Goal: Information Seeking & Learning: Compare options

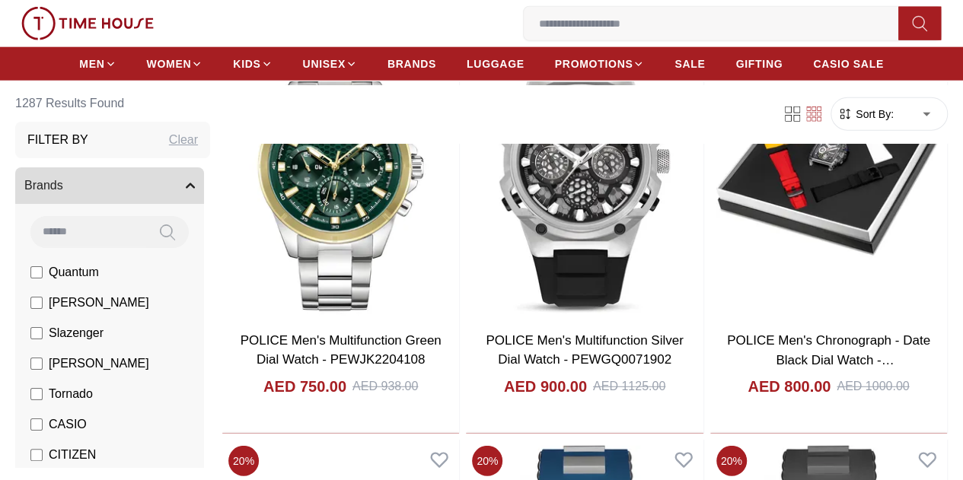
click at [195, 183] on icon "button" at bounding box center [190, 185] width 9 height 9
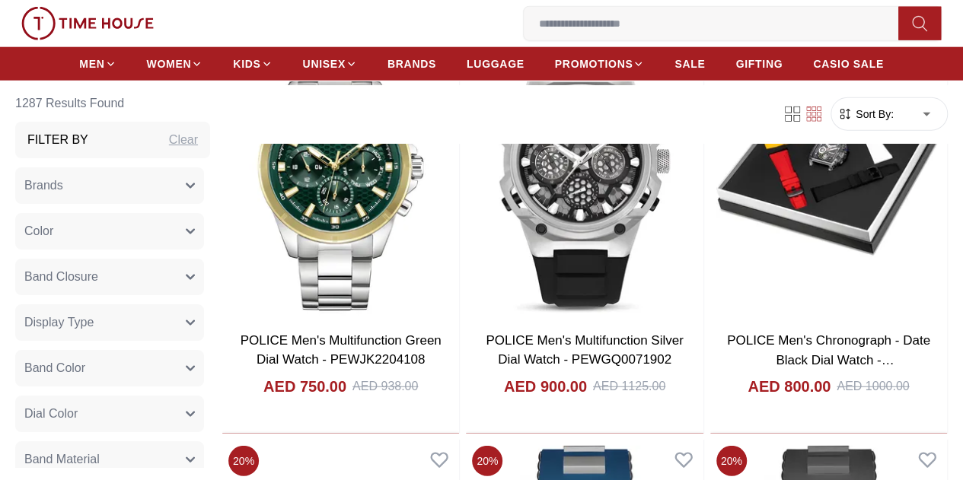
click at [198, 138] on div "Clear" at bounding box center [183, 140] width 29 height 18
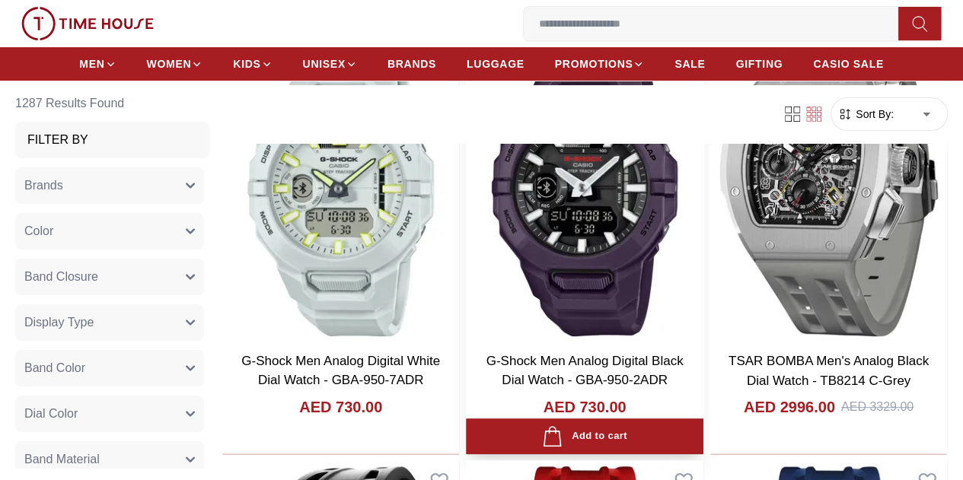
scroll to position [76, 0]
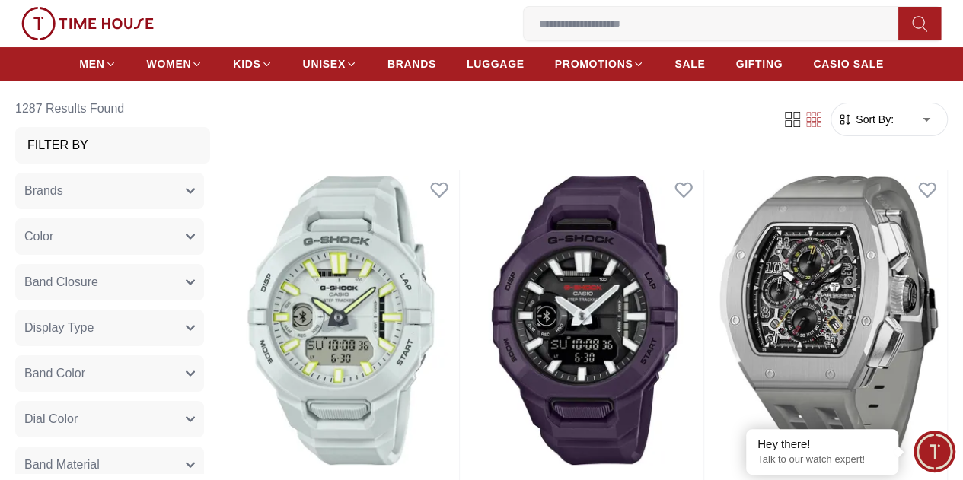
click at [204, 199] on button "Brands" at bounding box center [109, 191] width 189 height 37
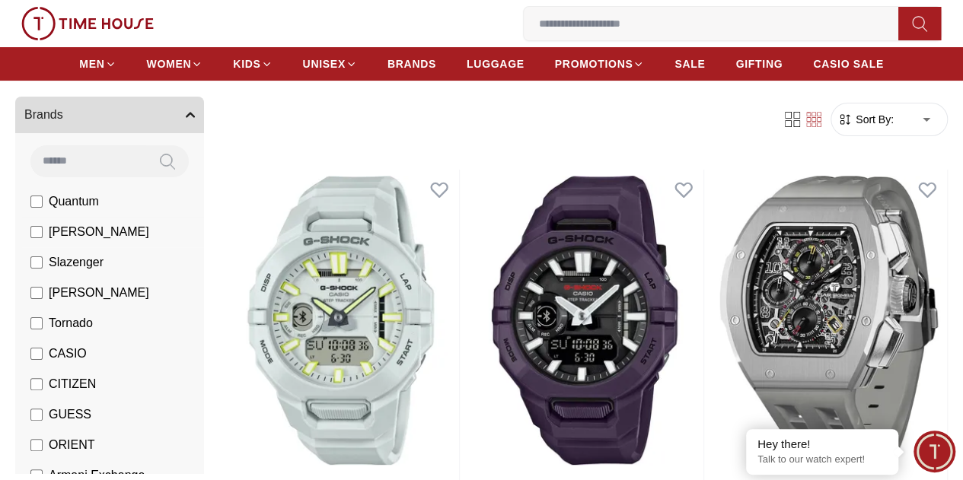
click at [131, 241] on li "[PERSON_NAME]" at bounding box center [112, 232] width 183 height 30
click at [133, 241] on span "[PERSON_NAME]" at bounding box center [99, 232] width 100 height 18
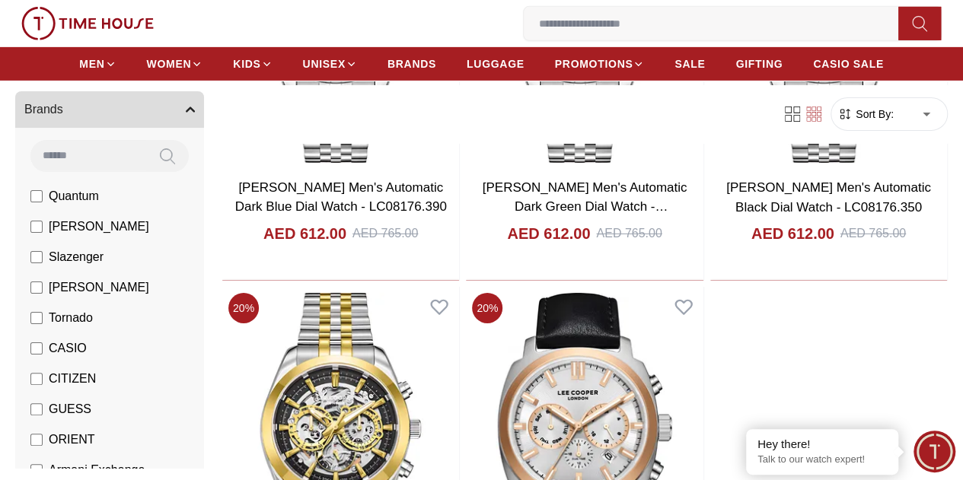
scroll to position [2588, 0]
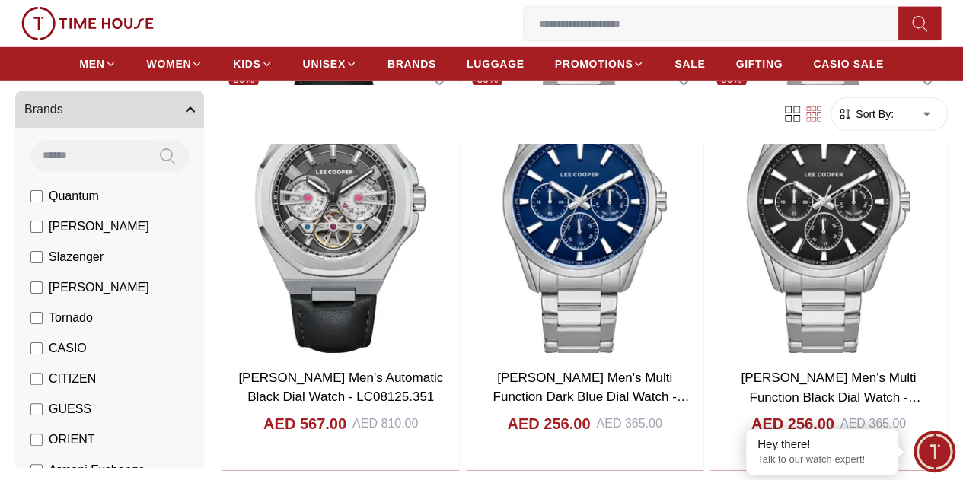
scroll to position [5252, 0]
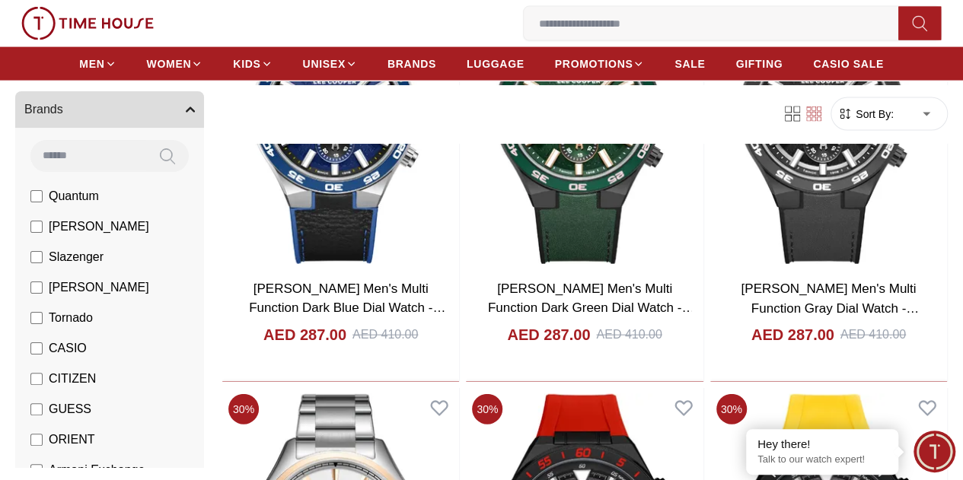
scroll to position [7383, 0]
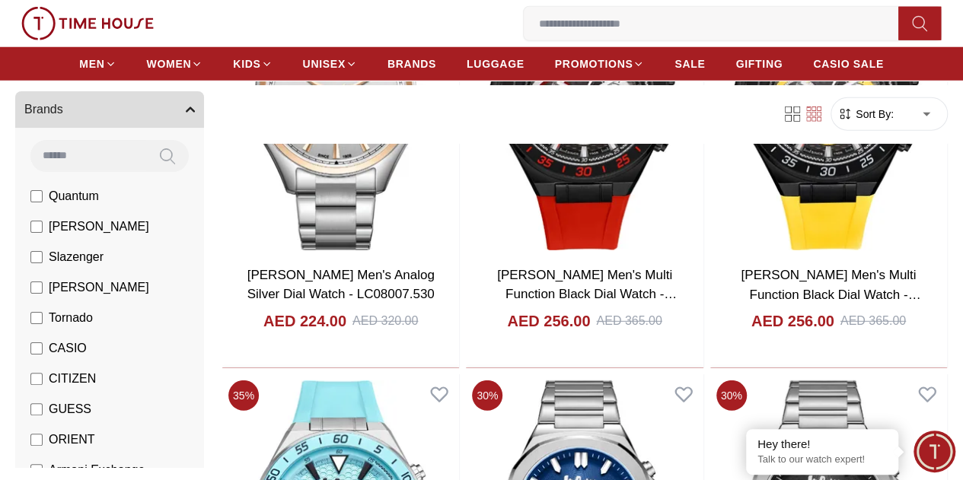
scroll to position [7688, 0]
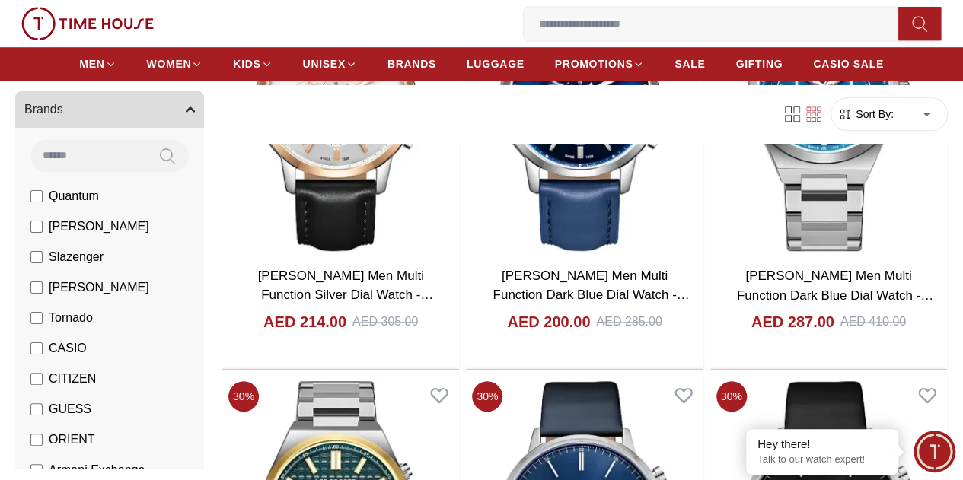
scroll to position [15223, 0]
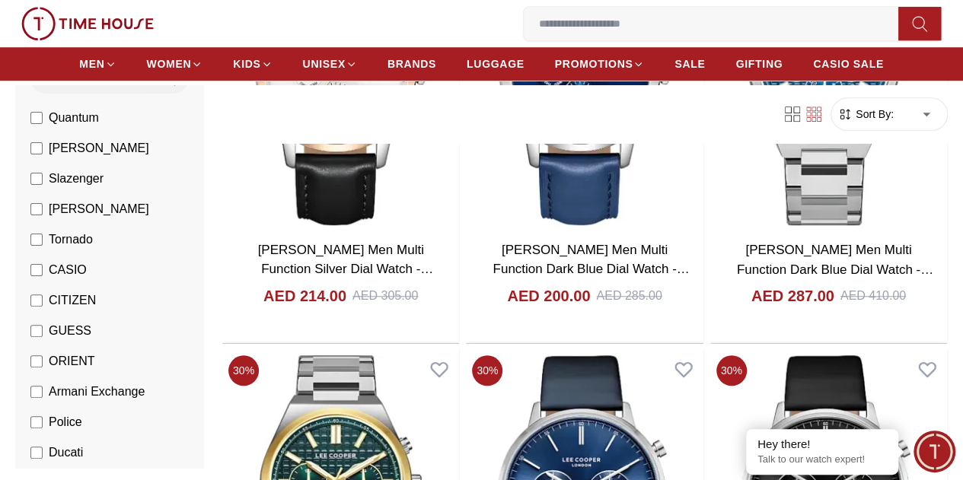
scroll to position [228, 0]
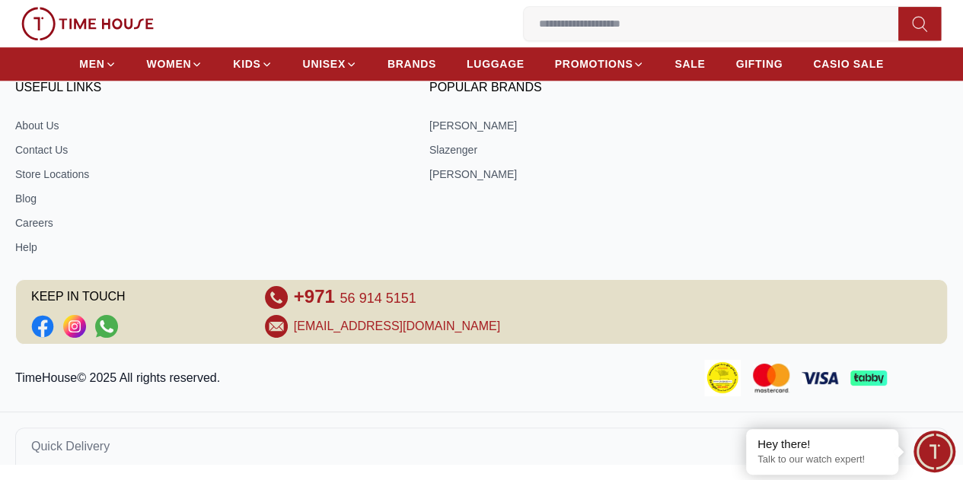
scroll to position [669, 0]
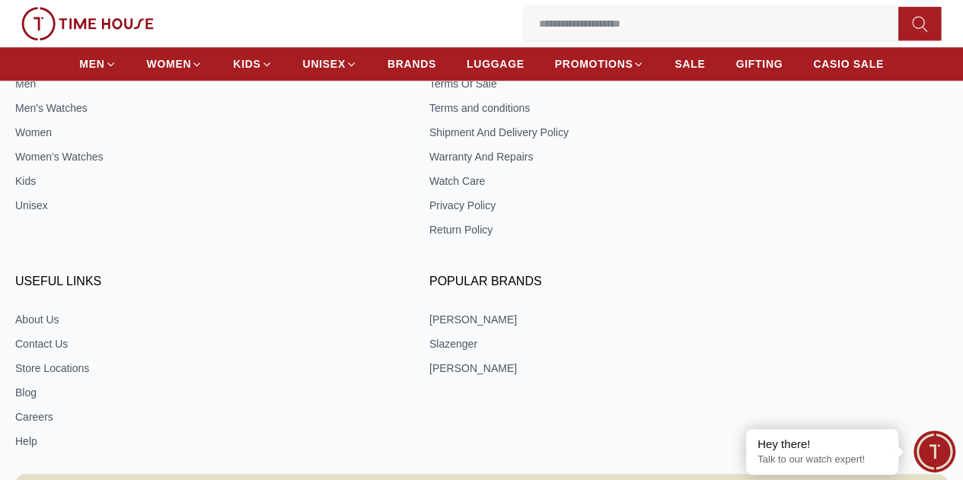
click at [104, 261] on div "ONLINE SHOPPING Men Men's Watches Women Women's Watches Kids Unisex CUSTOMER PO…" at bounding box center [481, 242] width 932 height 432
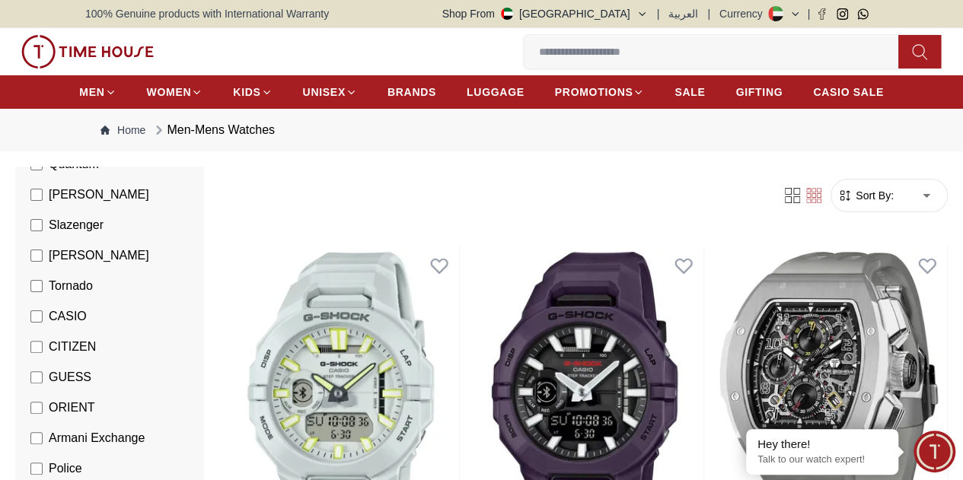
scroll to position [152, 0]
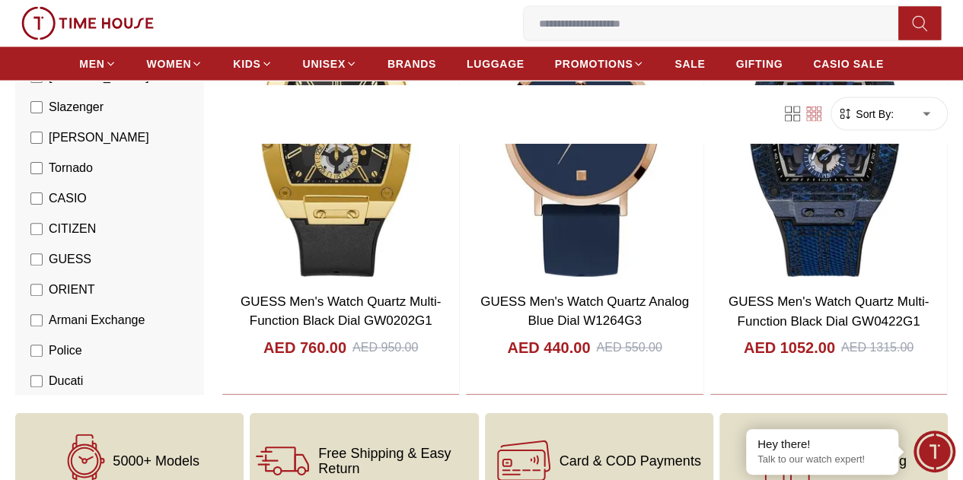
scroll to position [1446, 0]
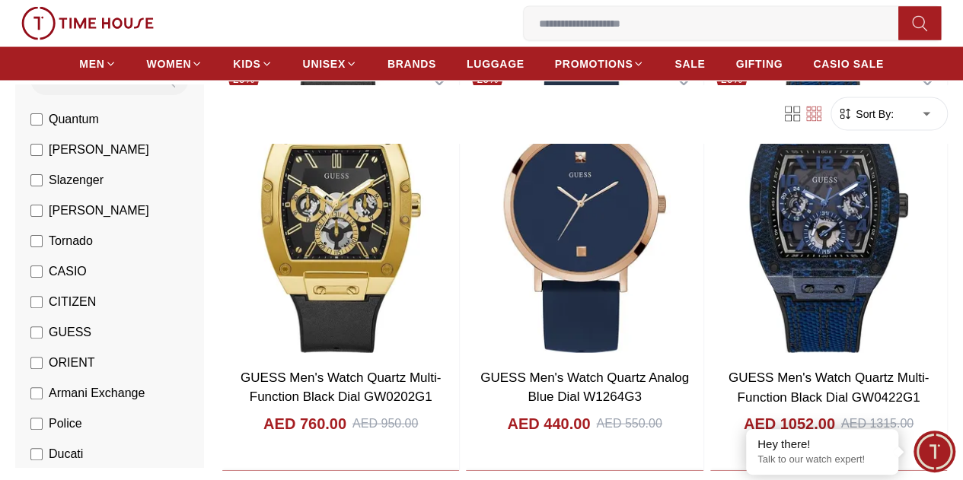
drag, startPoint x: 122, startPoint y: 208, endPoint x: 139, endPoint y: 244, distance: 40.5
click at [91, 324] on span "GUESS" at bounding box center [70, 333] width 43 height 18
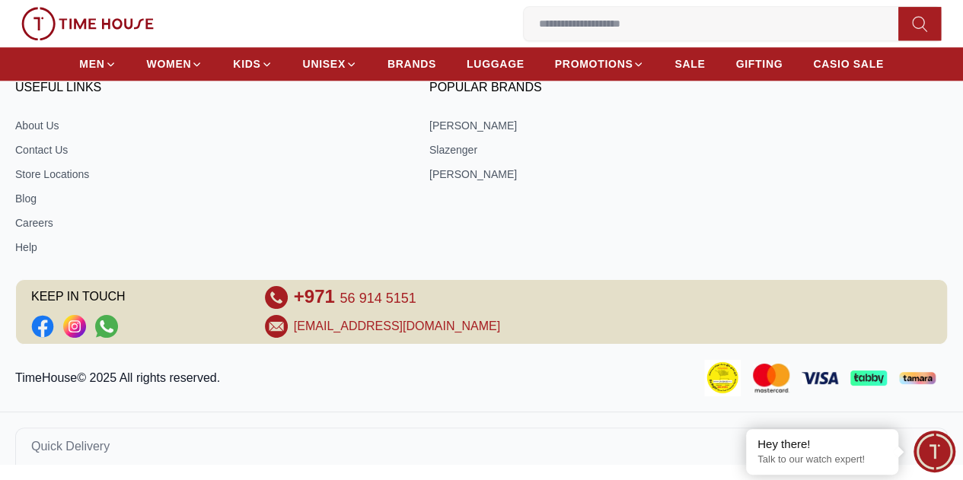
scroll to position [669, 0]
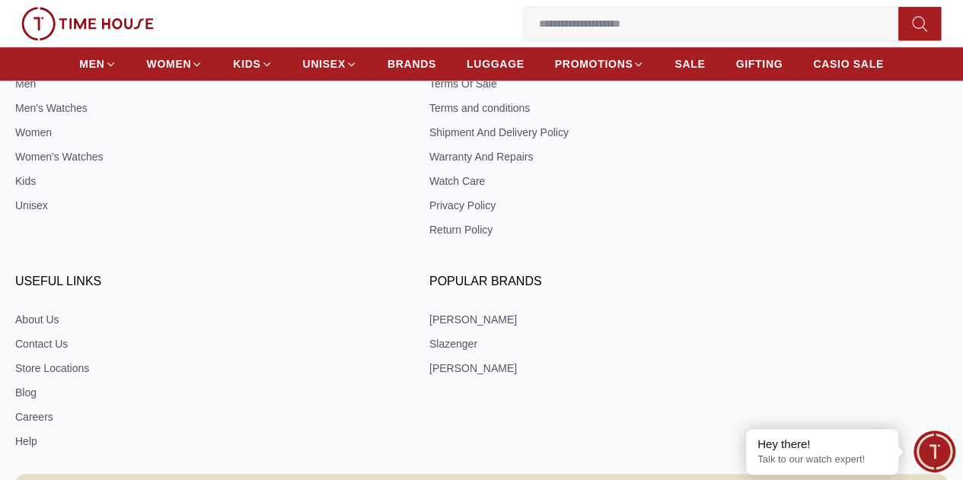
click at [159, 273] on div "ONLINE SHOPPING Men Men's Watches Women Women's Watches Kids Unisex CUSTOMER PO…" at bounding box center [481, 282] width 963 height 513
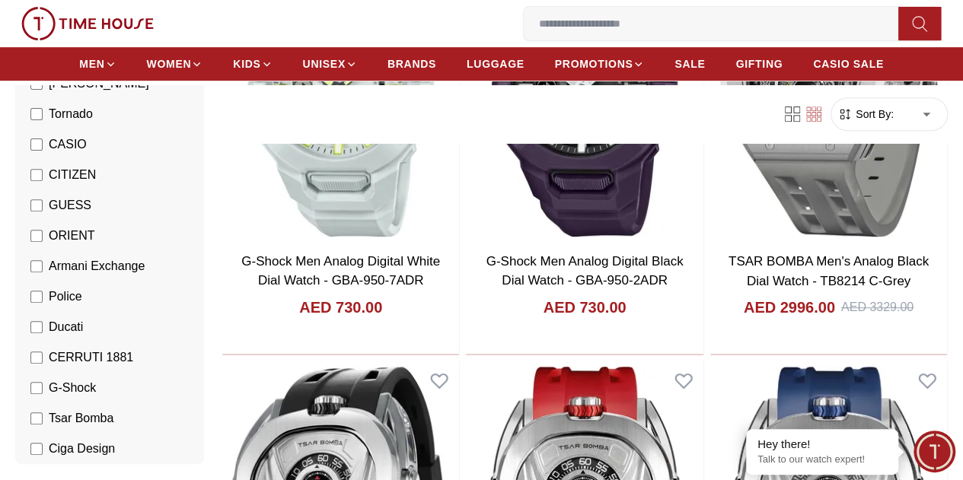
scroll to position [304, 0]
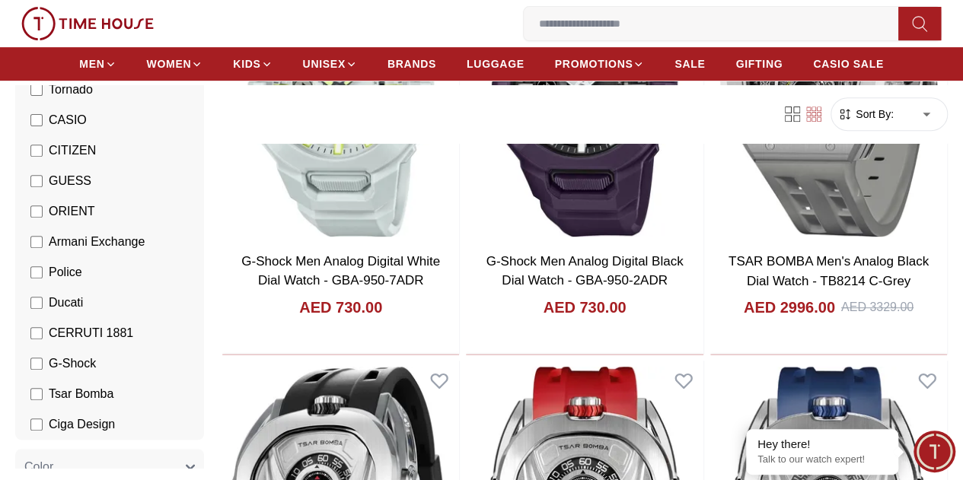
click at [142, 246] on span "Armani Exchange" at bounding box center [97, 242] width 96 height 18
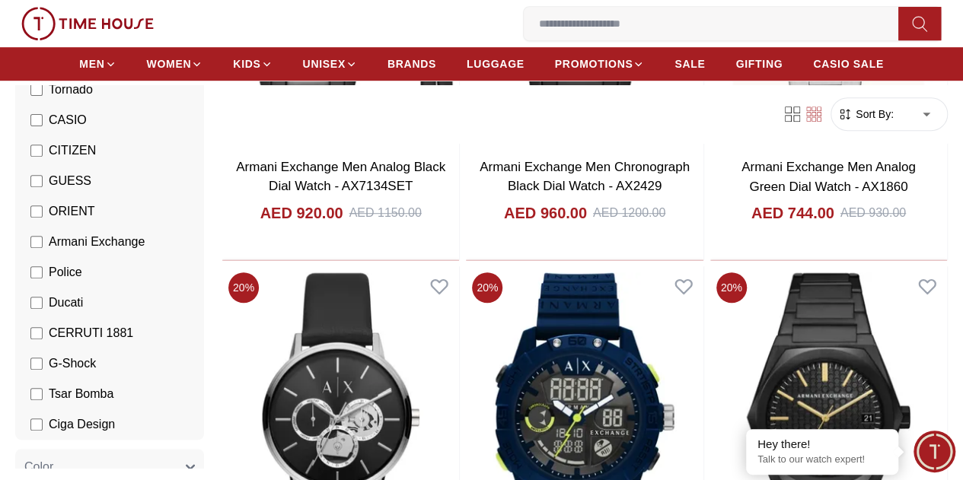
scroll to position [364, 0]
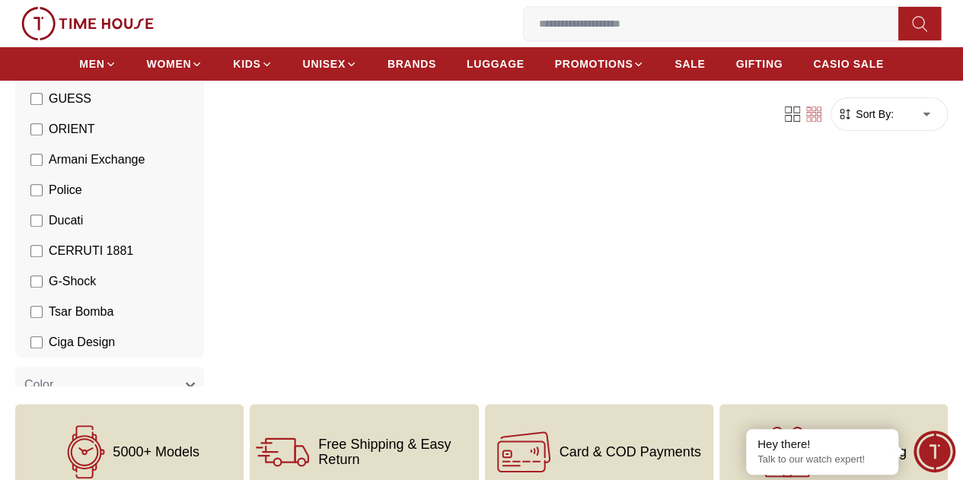
scroll to position [51, 0]
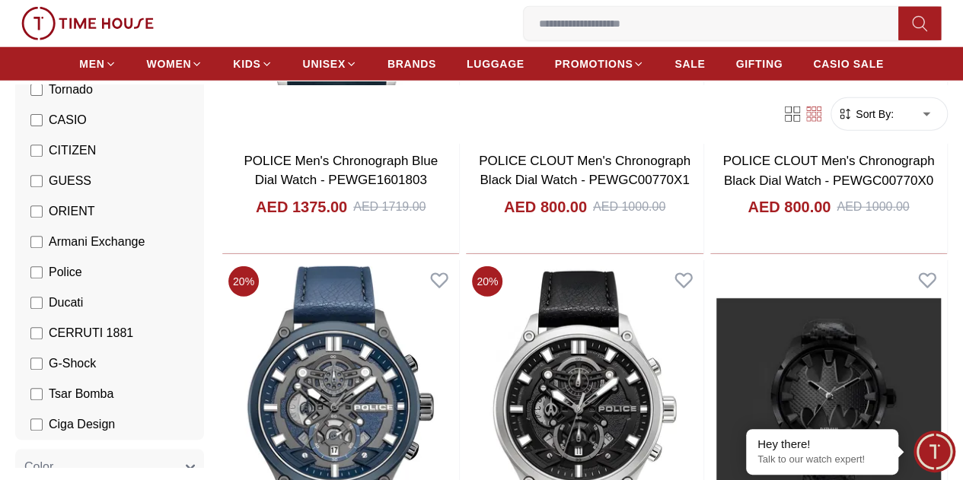
scroll to position [2082, 0]
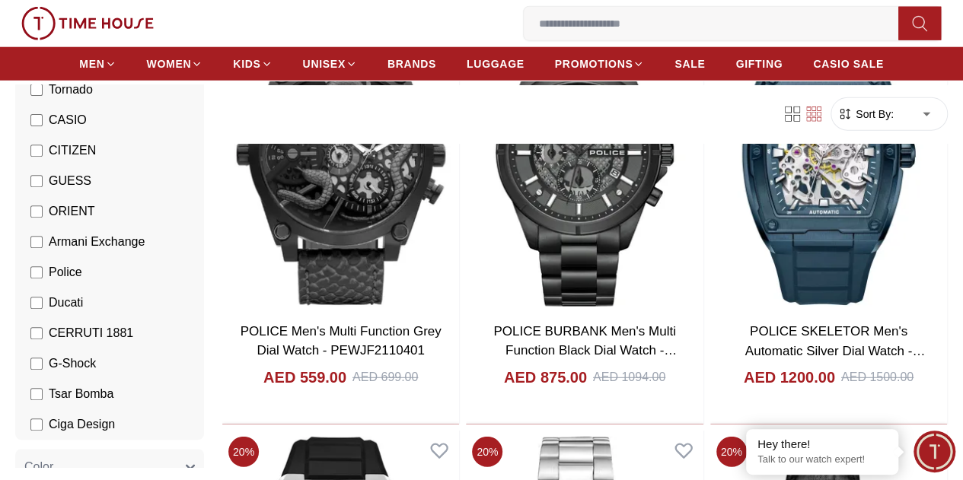
scroll to position [5152, 0]
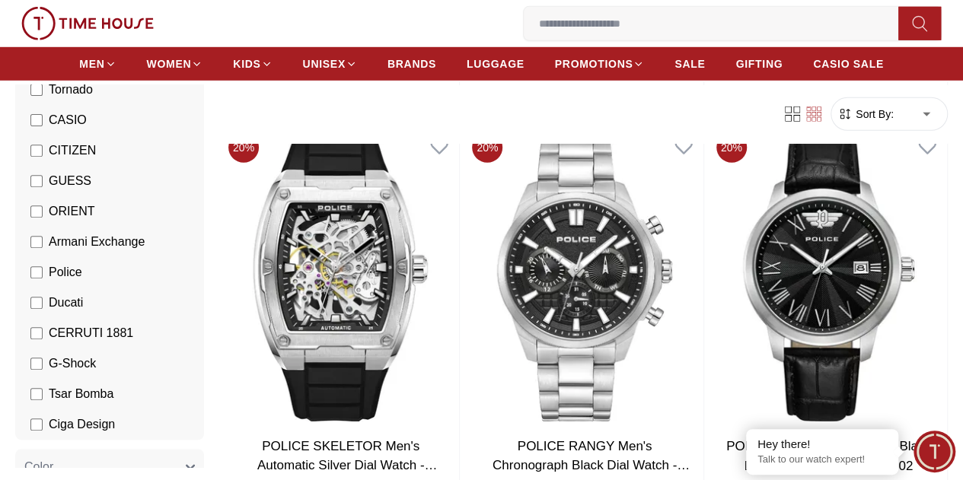
click at [82, 270] on label "Police" at bounding box center [56, 272] width 52 height 18
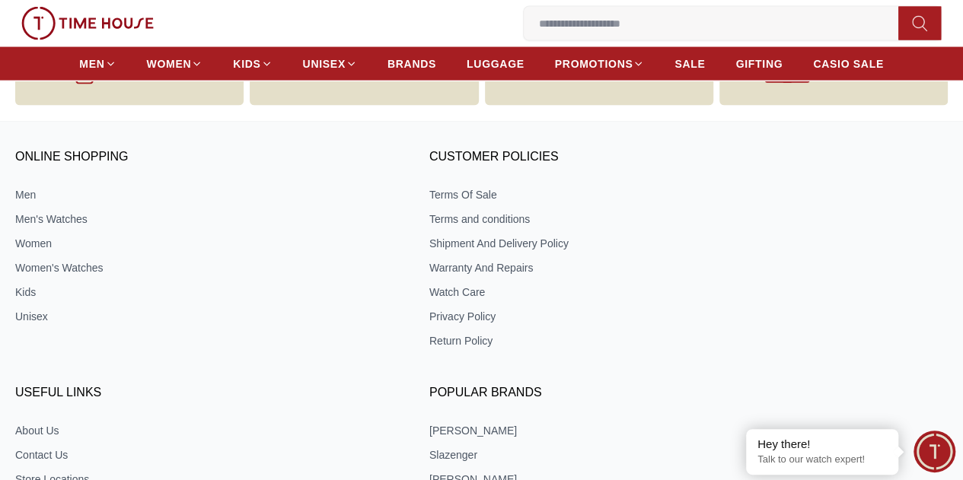
scroll to position [1298, 0]
